Goal: Transaction & Acquisition: Download file/media

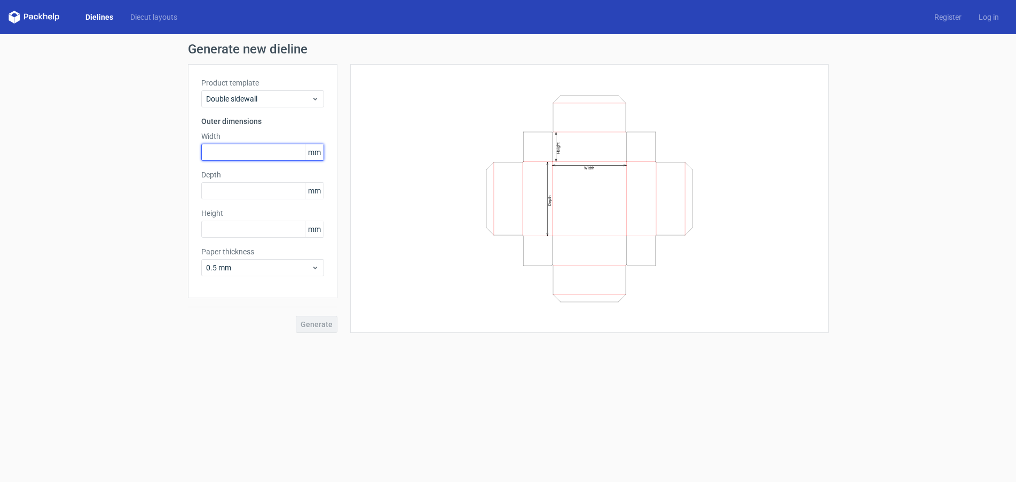
drag, startPoint x: 267, startPoint y: 150, endPoint x: 273, endPoint y: 156, distance: 8.7
click at [267, 150] on input "text" at bounding box center [262, 152] width 123 height 17
type input "200"
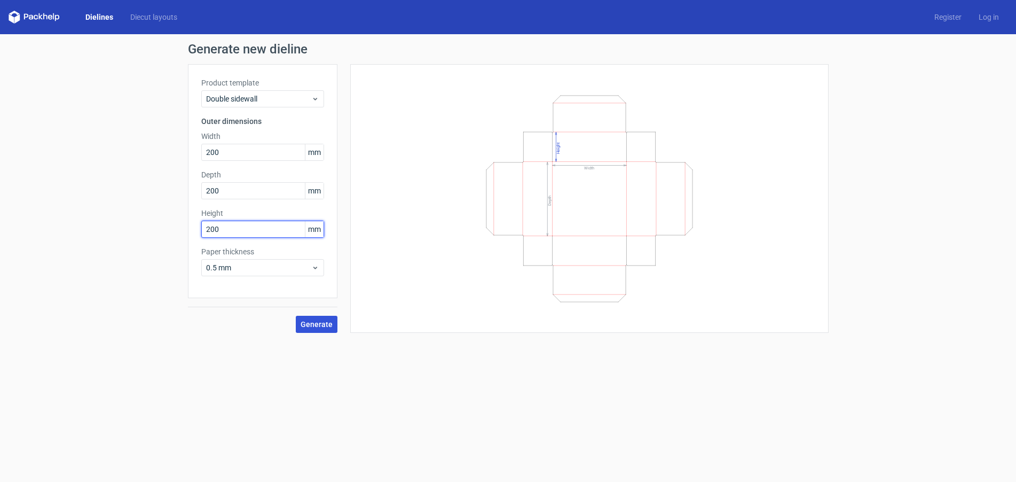
type input "200"
click at [321, 324] on span "Generate" at bounding box center [317, 323] width 32 height 7
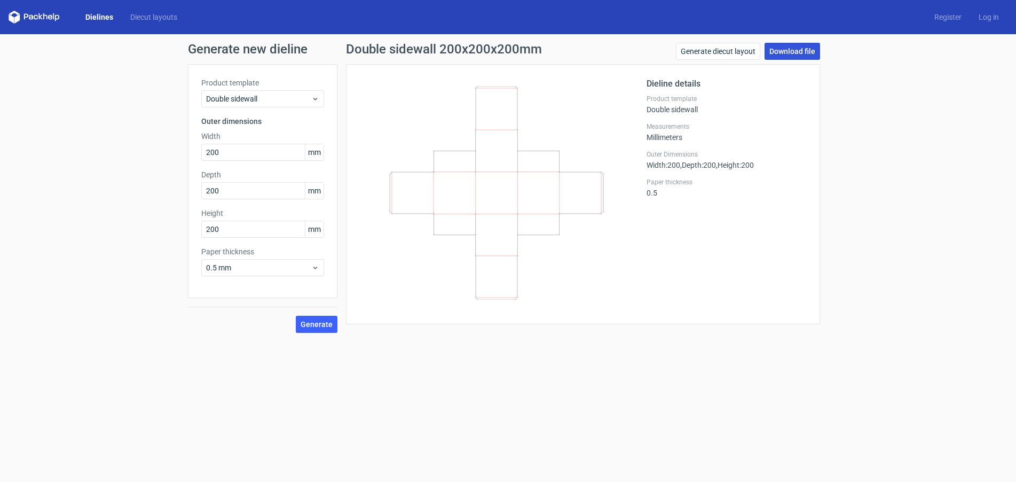
click at [793, 49] on link "Download file" at bounding box center [792, 51] width 56 height 17
click at [222, 153] on input "200" at bounding box center [262, 152] width 123 height 17
type input "202"
type input "30"
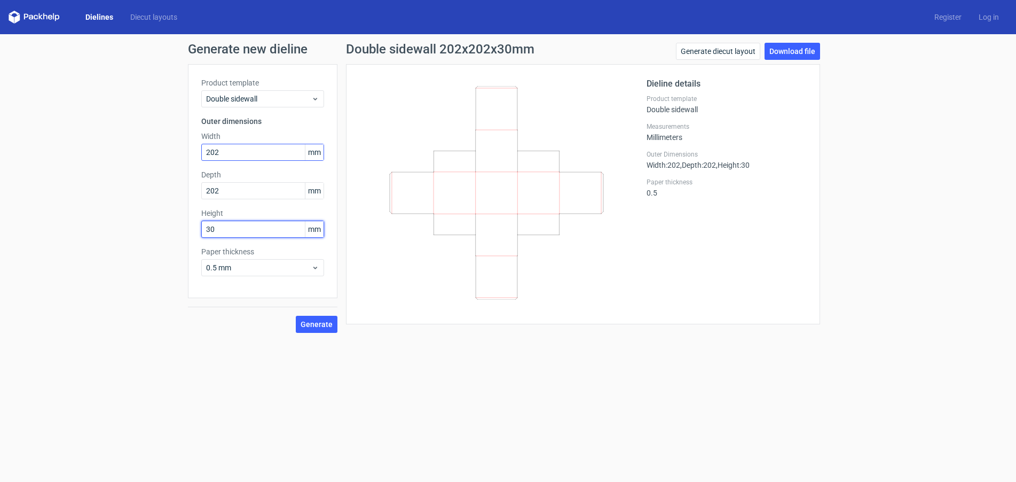
click at [296, 316] on button "Generate" at bounding box center [317, 324] width 42 height 17
click at [799, 52] on link "Download file" at bounding box center [792, 51] width 56 height 17
drag, startPoint x: 179, startPoint y: 149, endPoint x: 86, endPoint y: 147, distance: 92.9
click at [150, 149] on div "Generate new dieline Product template Double sidewall Outer dimensions Width 20…" at bounding box center [508, 187] width 1016 height 307
type input "200"
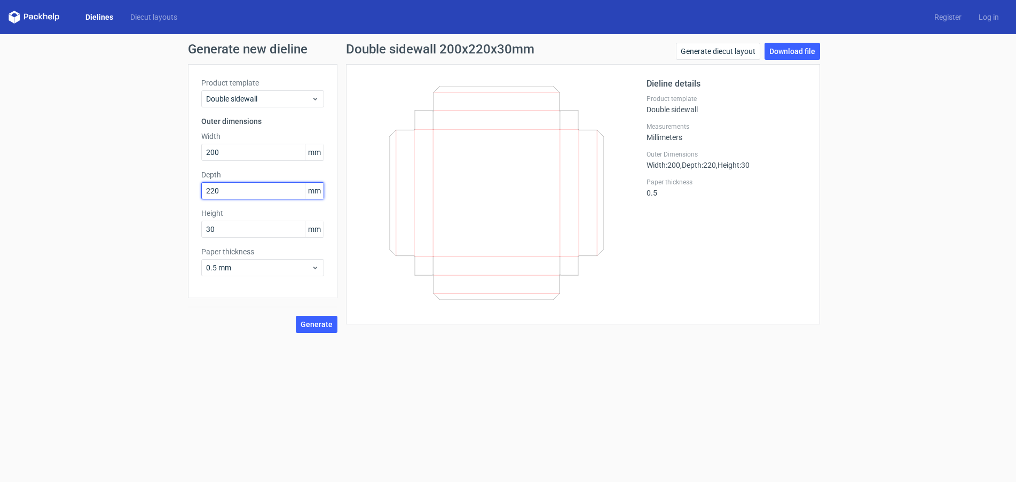
drag, startPoint x: 229, startPoint y: 193, endPoint x: 175, endPoint y: 185, distance: 54.4
click at [175, 185] on div "Generate new dieline Product template Double sidewall Outer dimensions Width 20…" at bounding box center [508, 187] width 1016 height 307
type input "200"
type input "100"
click at [306, 322] on span "Generate" at bounding box center [317, 323] width 32 height 7
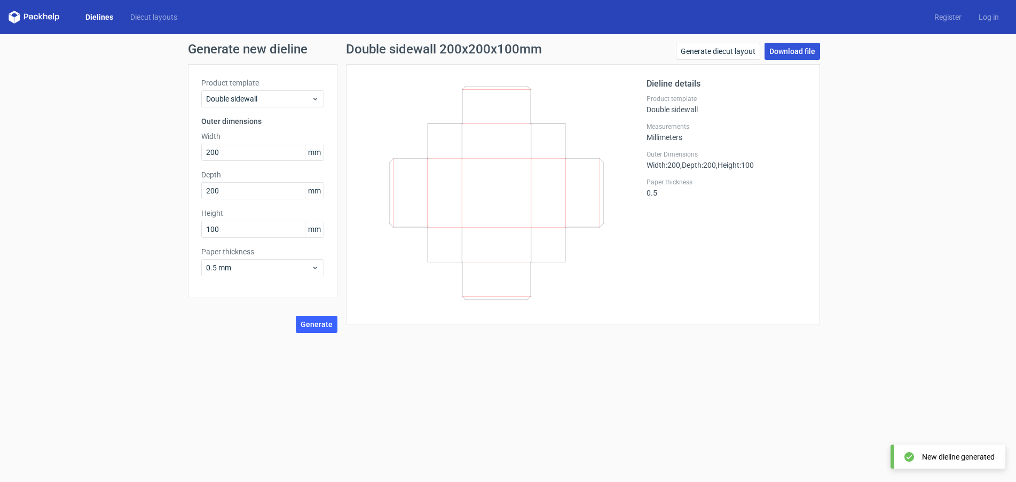
click at [790, 49] on link "Download file" at bounding box center [792, 51] width 56 height 17
drag, startPoint x: 239, startPoint y: 152, endPoint x: 178, endPoint y: 152, distance: 61.4
click at [178, 152] on div "Generate new dieline Product template Double sidewall Outer dimensions Width 20…" at bounding box center [508, 187] width 1016 height 307
type input "202"
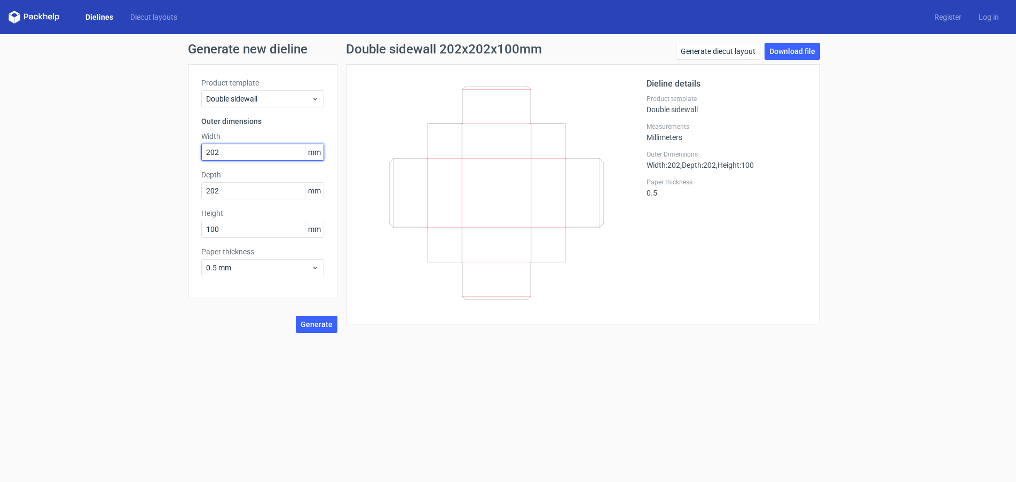
click at [219, 156] on input "202" at bounding box center [262, 152] width 123 height 17
type input "203"
type input "30"
click at [307, 326] on span "Generate" at bounding box center [317, 323] width 32 height 7
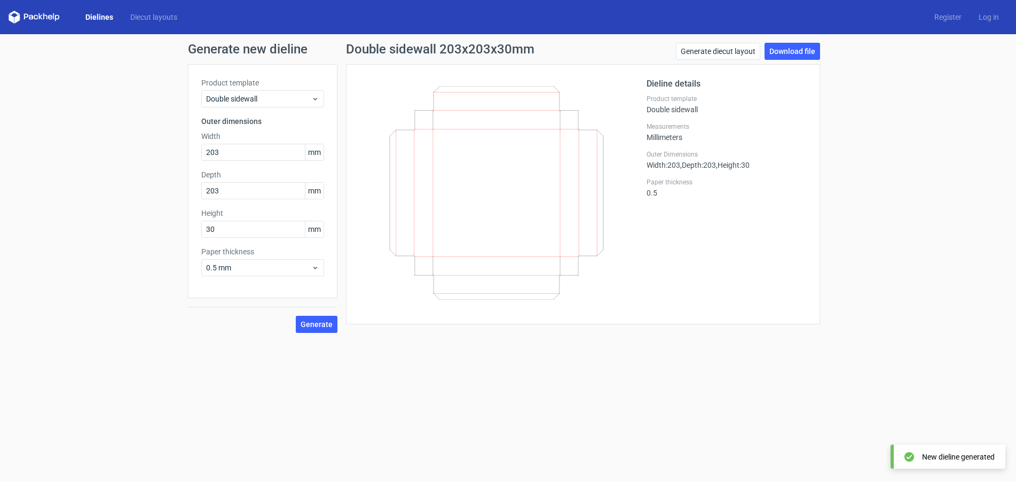
drag, startPoint x: 775, startPoint y: 45, endPoint x: 780, endPoint y: 61, distance: 16.4
click at [775, 46] on link "Download file" at bounding box center [792, 51] width 56 height 17
